Goal: Find specific page/section: Find specific page/section

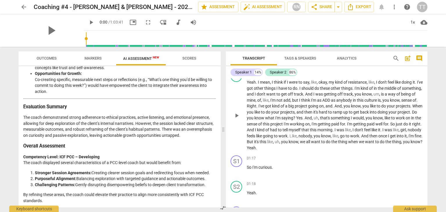
scroll to position [36, 0]
click at [20, 10] on span "arrow_back" at bounding box center [23, 6] width 7 height 7
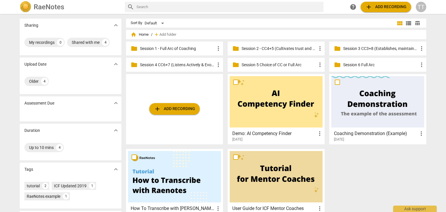
click at [154, 6] on input "text" at bounding box center [229, 6] width 185 height 9
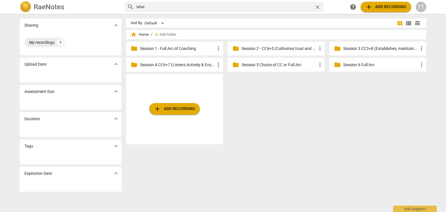
click at [164, 7] on input "ishai" at bounding box center [225, 6] width 176 height 9
type input "[PERSON_NAME]"
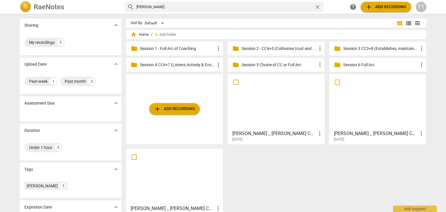
scroll to position [27, 0]
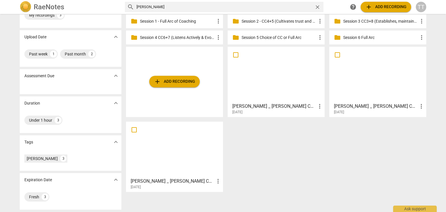
click at [372, 110] on div "[DATE]" at bounding box center [379, 112] width 91 height 5
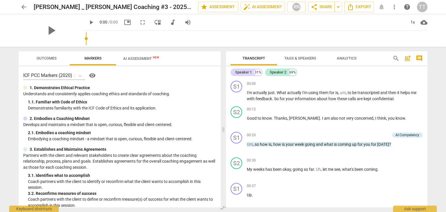
click at [138, 28] on div "play_arrow 0:00 / 0:00 picture_in_picture fullscreen move_down audiotrack volum…" at bounding box center [256, 22] width 344 height 16
click at [141, 60] on span "AI Assessment New" at bounding box center [141, 58] width 36 height 4
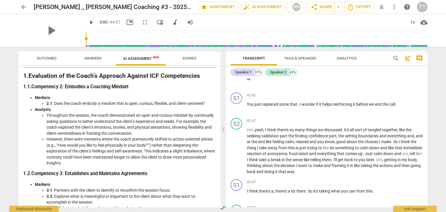
scroll to position [76, 0]
